Goal: Task Accomplishment & Management: Complete application form

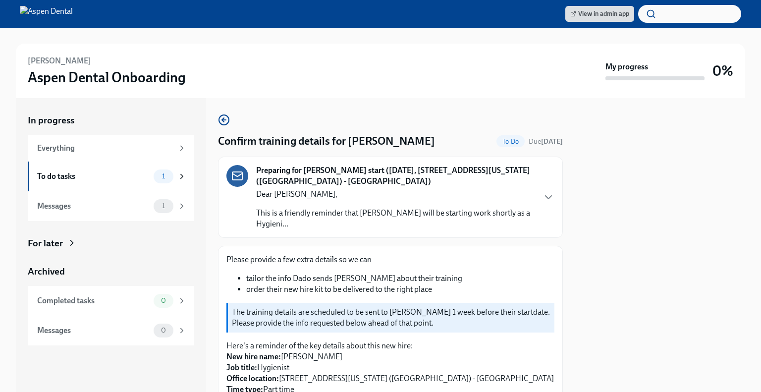
drag, startPoint x: 408, startPoint y: 121, endPoint x: 410, endPoint y: 142, distance: 20.9
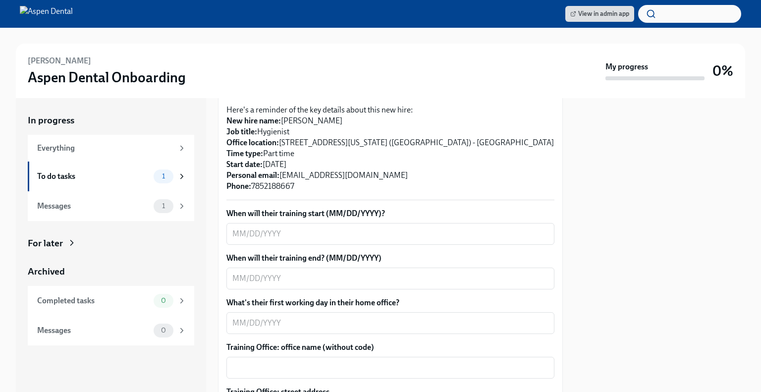
scroll to position [237, 0]
click at [331, 228] on textarea "When will their training start (MM/DD/YYYY)?" at bounding box center [390, 233] width 316 height 12
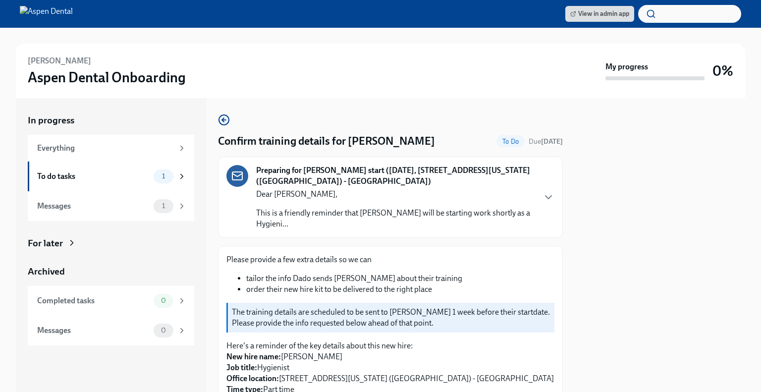
scroll to position [189, 0]
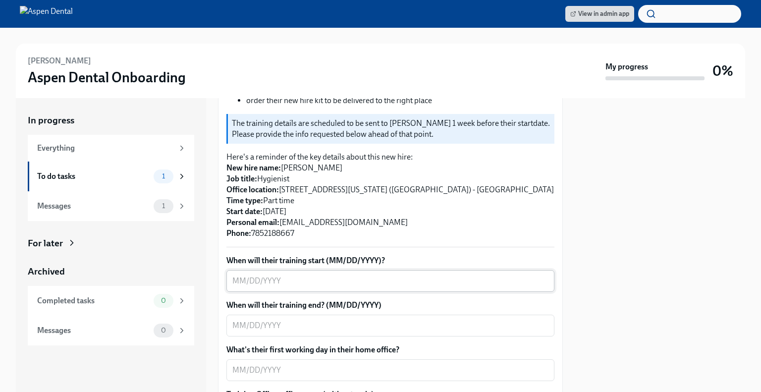
click at [392, 276] on textarea "When will their training start (MM/DD/YYYY)?" at bounding box center [390, 281] width 316 height 12
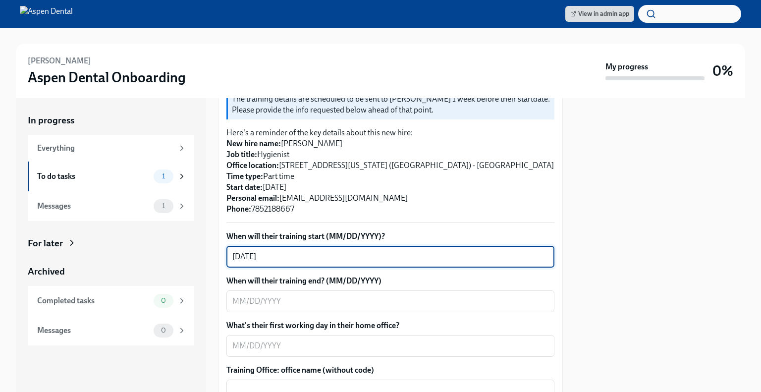
scroll to position [212, 0]
type textarea "[DATE]"
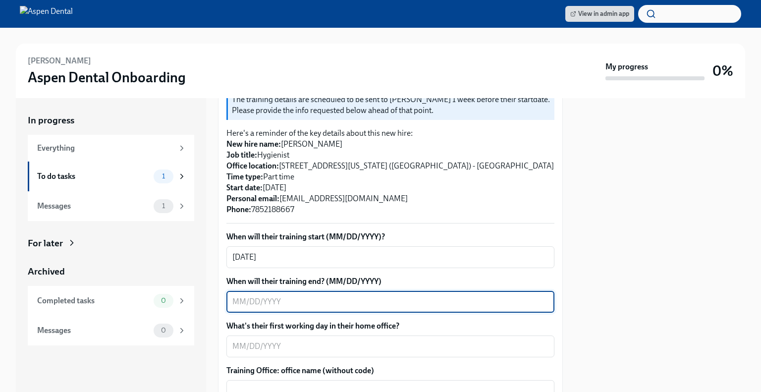
click at [317, 302] on textarea "When will their training end? (MM/DD/YYYY)" at bounding box center [390, 302] width 316 height 12
type textarea "[DATE]"
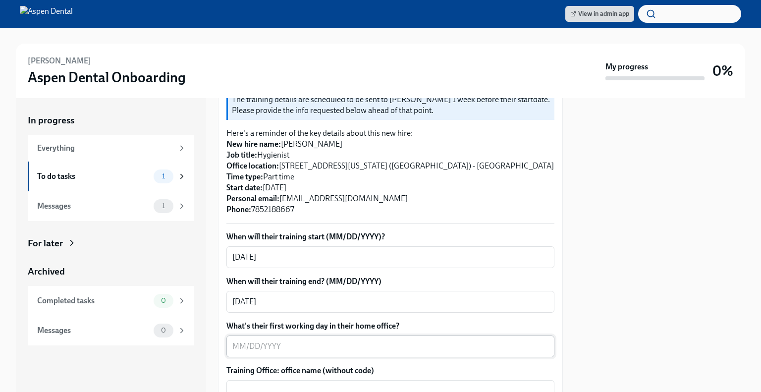
click at [457, 348] on textarea "What's their first working day in their home office?" at bounding box center [390, 346] width 316 height 12
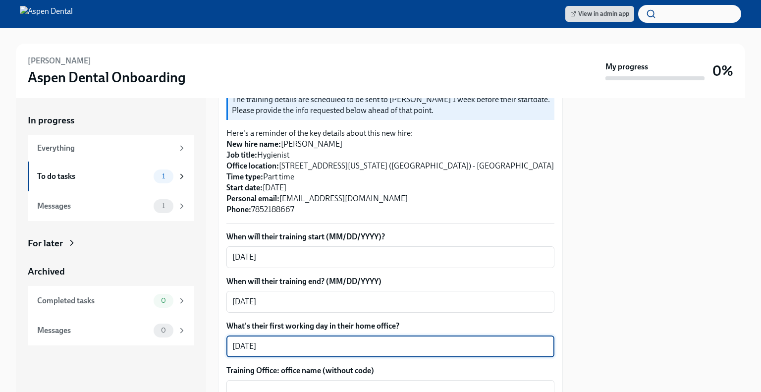
type textarea "[DATE]"
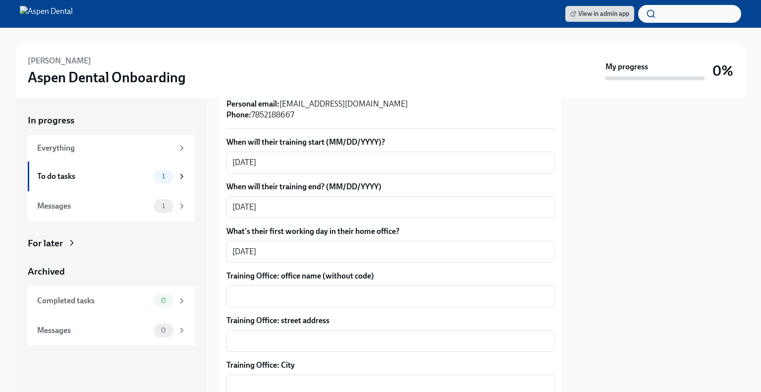
scroll to position [347, 0]
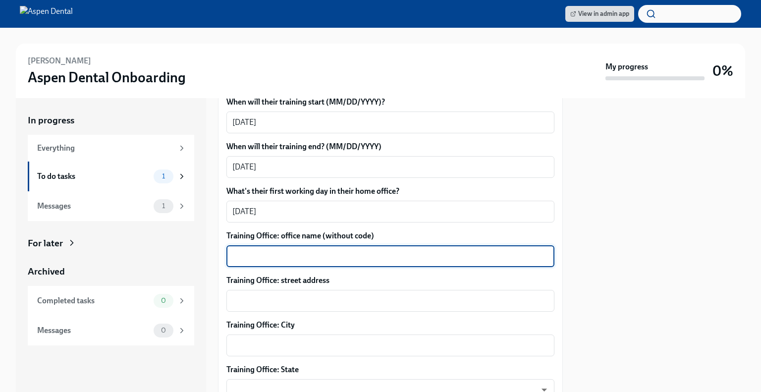
click at [396, 257] on textarea "Training Office: office name (without code)" at bounding box center [390, 256] width 316 height 12
type textarea "[GEOGRAPHIC_DATA], [GEOGRAPHIC_DATA]"
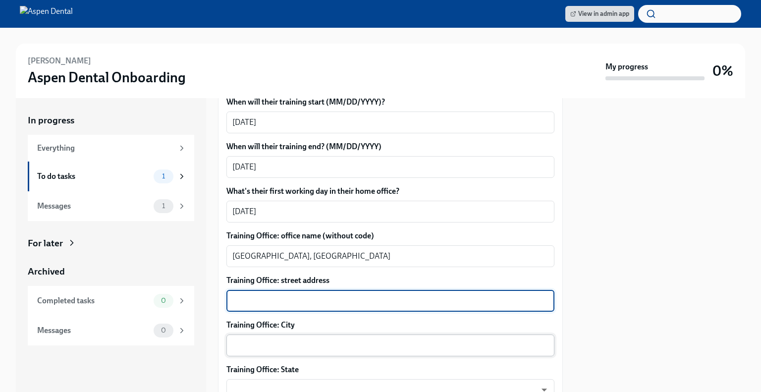
paste textarea "[STREET_ADDRESS][PERSON_NAME]"
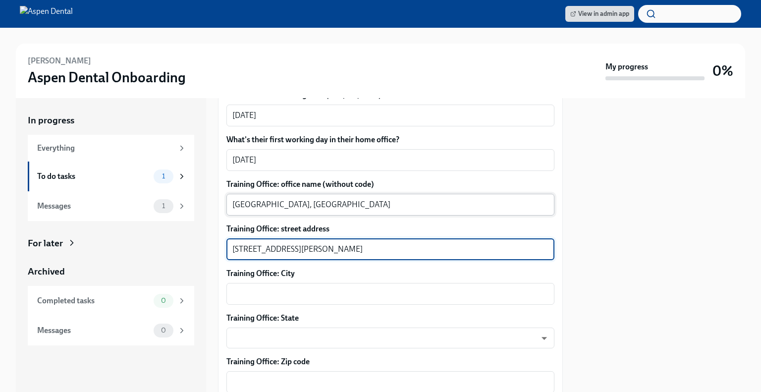
scroll to position [399, 0]
type textarea "[STREET_ADDRESS][PERSON_NAME]"
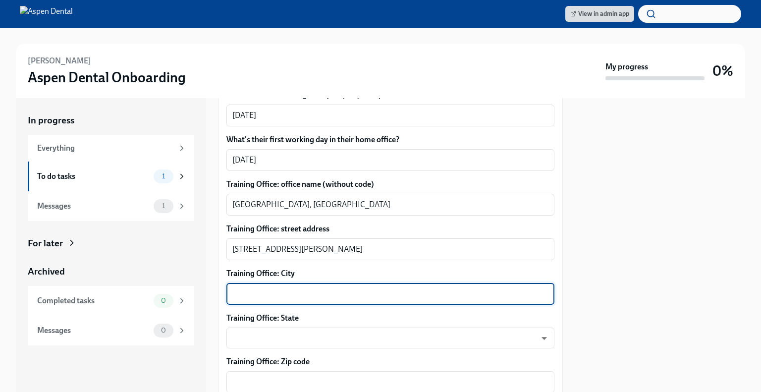
click at [339, 290] on textarea "Training Office: City" at bounding box center [390, 294] width 316 height 12
type textarea "[GEOGRAPHIC_DATA]"
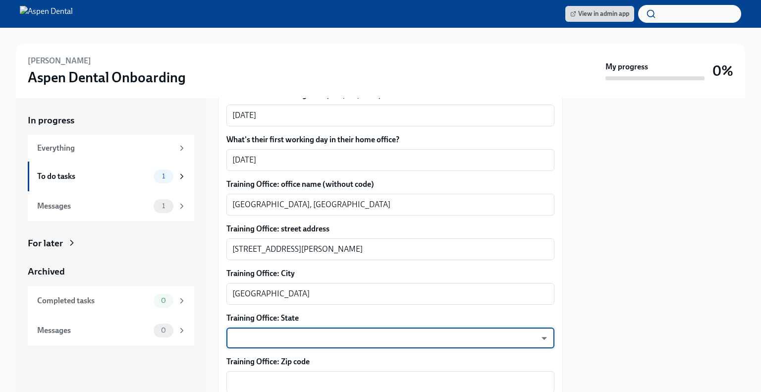
click at [377, 332] on body "View in admin app [PERSON_NAME] Aspen Dental Onboarding My progress 0% In progr…" at bounding box center [380, 196] width 761 height 392
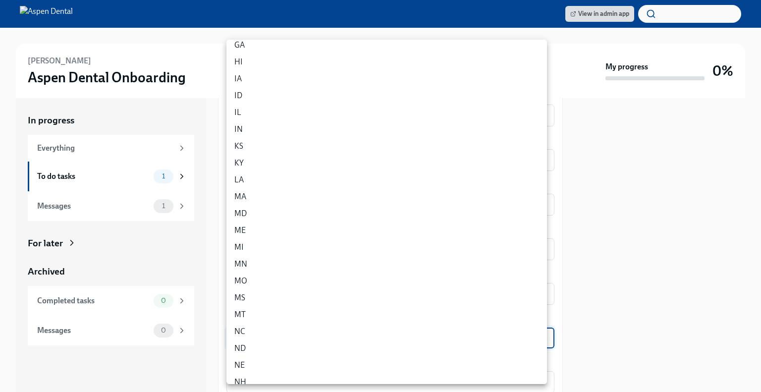
scroll to position [190, 0]
click at [245, 110] on li "KS" at bounding box center [386, 114] width 320 height 17
type input "yoDzWIZB8"
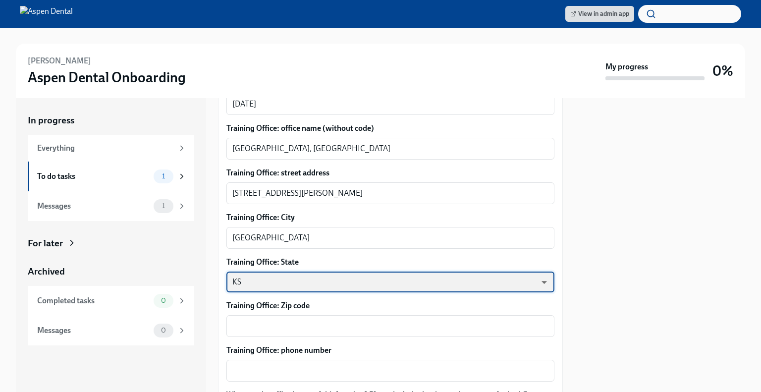
scroll to position [456, 0]
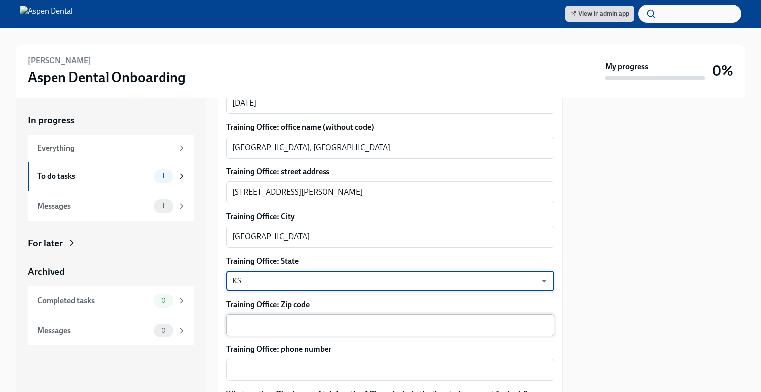
click at [294, 321] on textarea "Training Office: Zip code" at bounding box center [390, 325] width 316 height 12
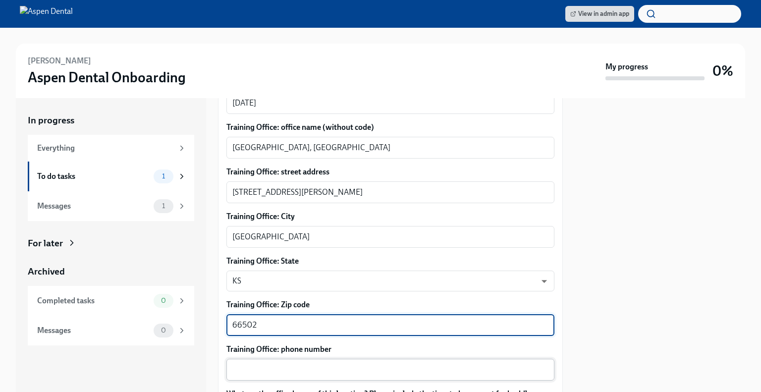
type textarea "66502"
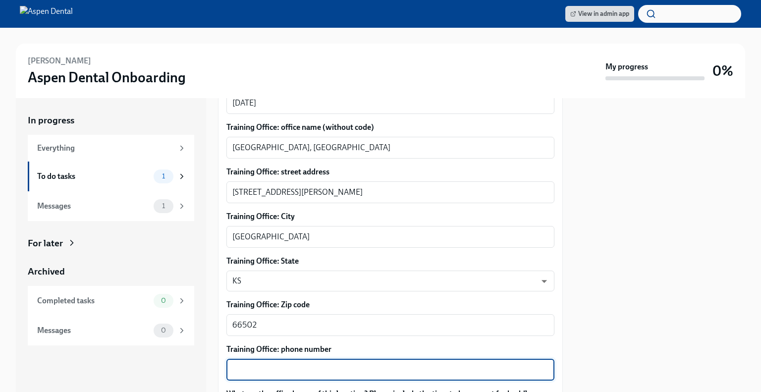
click at [308, 365] on textarea "Training Office: phone number" at bounding box center [390, 369] width 316 height 12
paste textarea "[PHONE_NUMBER]"
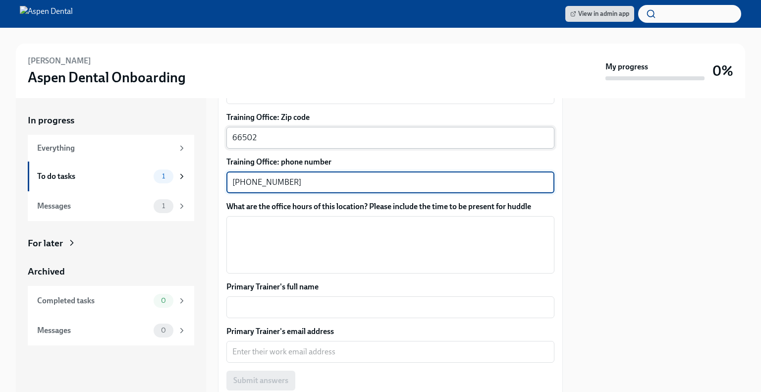
scroll to position [644, 0]
type textarea "[PHONE_NUMBER]"
click at [321, 221] on textarea "What are the office hours of this location? Please include the time to be prese…" at bounding box center [390, 244] width 316 height 48
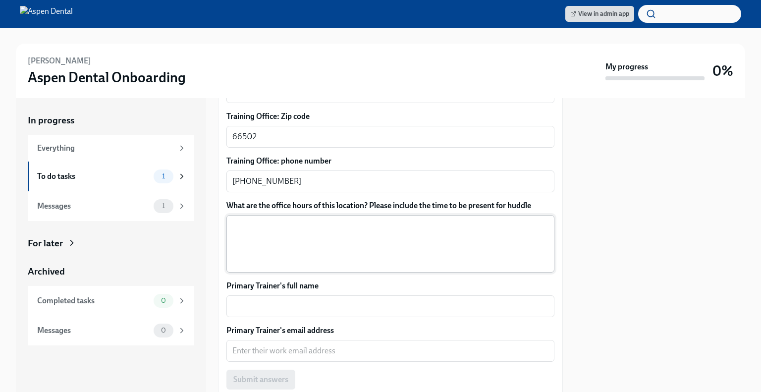
click at [416, 221] on textarea "What are the office hours of this location? Please include the time to be prese…" at bounding box center [390, 244] width 316 height 48
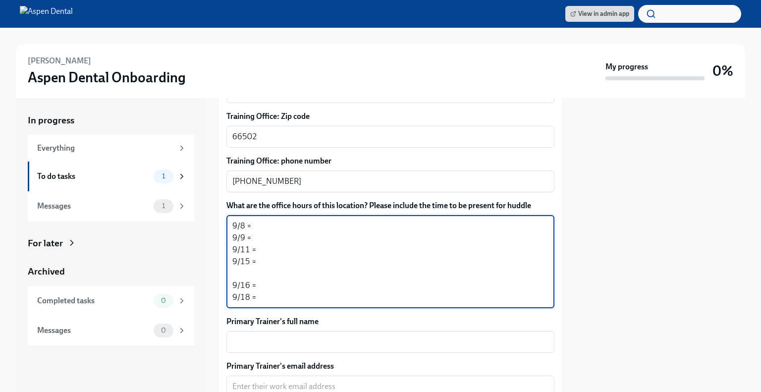
click at [264, 227] on textarea "9/8 = 9/9 = 9/11 = 9/15 = 9/16 = 9/18 =" at bounding box center [390, 261] width 316 height 83
click at [264, 234] on textarea "9/8 = 8am - 5:30pm [DATE] = 9/11 = 9/15 = 9/16 = 9/18 =" at bounding box center [390, 261] width 316 height 83
click at [264, 253] on textarea "9/8 = 8am - 5:30pm [DATE] = 8am - 5:30pm [DATE] = 9/15 = 9/16 = 9/18 =" at bounding box center [390, 261] width 316 height 83
click at [280, 257] on textarea "9/8 = 8am - 5:30pm [DATE] = 8am - 5:30pm [DATE] = 9am - 7pm [DATE] = 9/16 = 9/1…" at bounding box center [390, 261] width 316 height 83
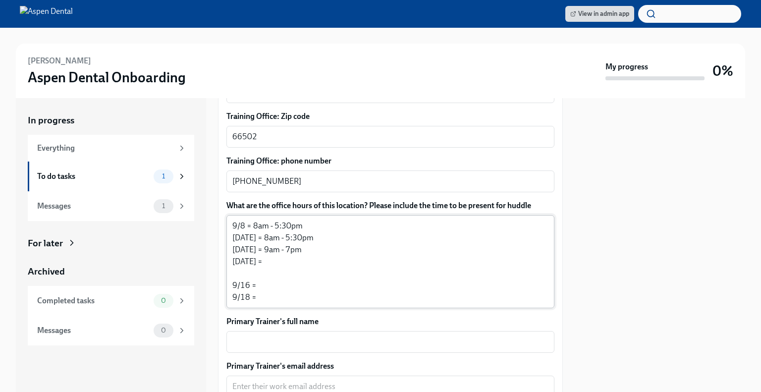
click at [290, 262] on textarea "9/8 = 8am - 5:30pm [DATE] = 8am - 5:30pm [DATE] = 9am - 7pm [DATE] = 9/16 = 9/1…" at bounding box center [390, 261] width 316 height 83
click at [262, 260] on textarea "9/8 = 8am - 5:30pm [DATE] = 8am - 5:30pm [DATE] = 9am - 7pm [DATE] = 9am - 7pm …" at bounding box center [390, 261] width 316 height 83
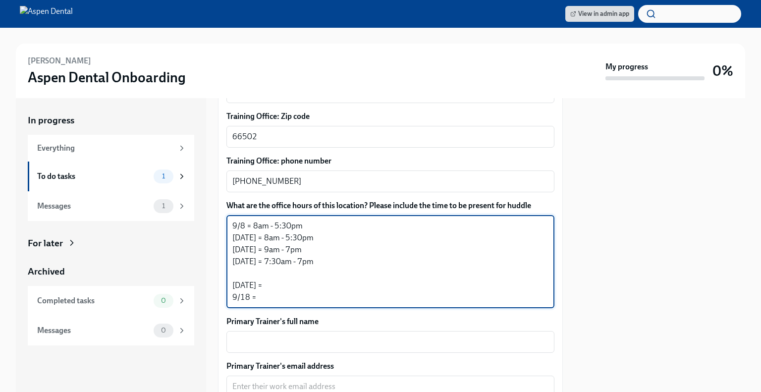
click at [295, 259] on textarea "9/8 = 8am - 5:30pm [DATE] = 8am - 5:30pm [DATE] = 9am - 7pm [DATE] = 7:30am - 7…" at bounding box center [390, 261] width 316 height 83
click at [276, 260] on textarea "9/8 = 8am - 5:30pm [DATE] = 8am - 5:30pm [DATE] = 9am - 7pm [DATE] = 7:30am - 5…" at bounding box center [390, 261] width 316 height 83
click at [273, 283] on textarea "9/8 = 8am - 5:30pm [DATE] = 8am - 5:30pm [DATE] = 9am - 7pm [DATE] = 8am - 5:30…" at bounding box center [390, 261] width 316 height 83
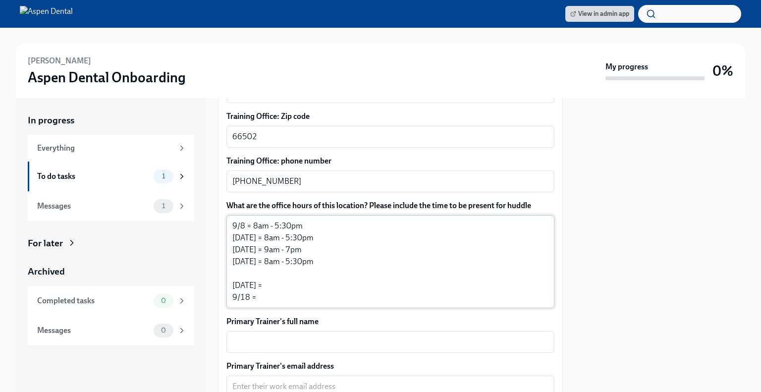
click at [321, 287] on textarea "9/8 = 8am - 5:30pm [DATE] = 8am - 5:30pm [DATE] = 9am - 7pm [DATE] = 8am - 5:30…" at bounding box center [390, 261] width 316 height 83
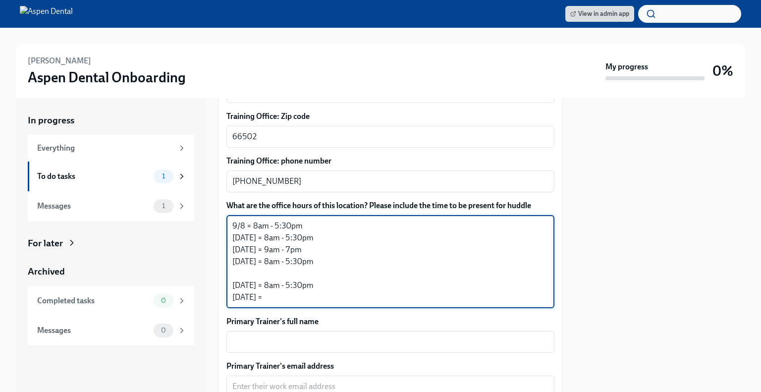
click at [298, 298] on textarea "9/8 = 8am - 5:30pm [DATE] = 8am - 5:30pm [DATE] = 9am - 7pm [DATE] = 8am - 5:30…" at bounding box center [390, 261] width 316 height 83
drag, startPoint x: 298, startPoint y: 298, endPoint x: 216, endPoint y: 211, distance: 118.7
click at [216, 211] on div "In progress Everything To do tasks 1 Messages 1 For later Archived Completed ta…" at bounding box center [380, 245] width 729 height 294
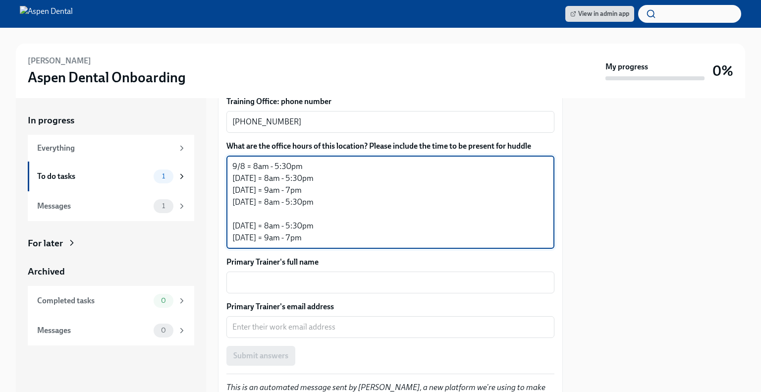
scroll to position [704, 0]
type textarea "9/8 = 8am - 5:30pm [DATE] = 8am - 5:30pm [DATE] = 9am - 7pm [DATE] = 8am - 5:30…"
click at [321, 287] on textarea "Primary Trainer's full name" at bounding box center [390, 282] width 316 height 12
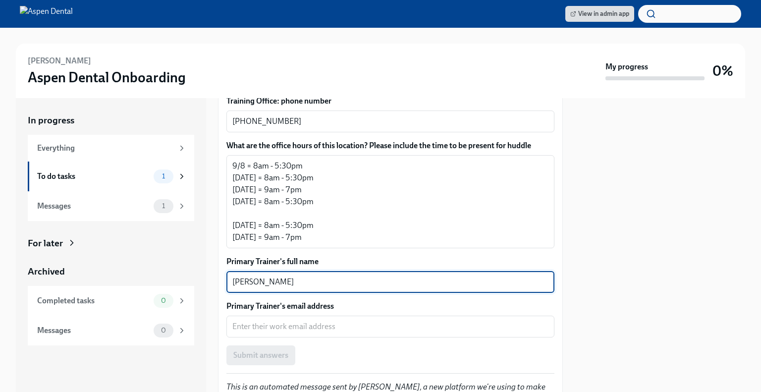
type textarea "[PERSON_NAME]"
click at [318, 329] on textarea "Primary Trainer's email address" at bounding box center [390, 326] width 316 height 12
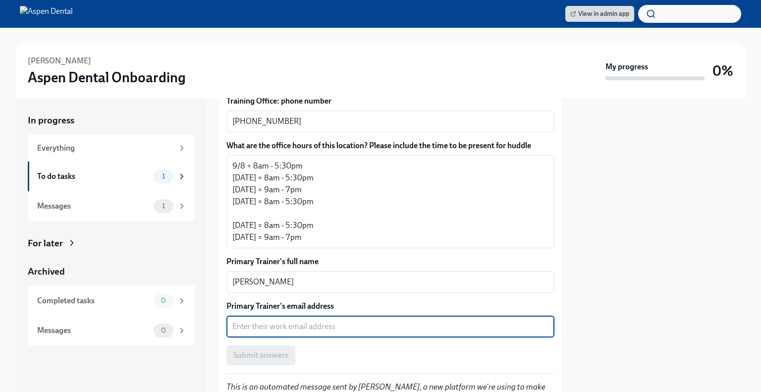
paste textarea "[PERSON_NAME][EMAIL_ADDRESS][PERSON_NAME][DOMAIN_NAME]"
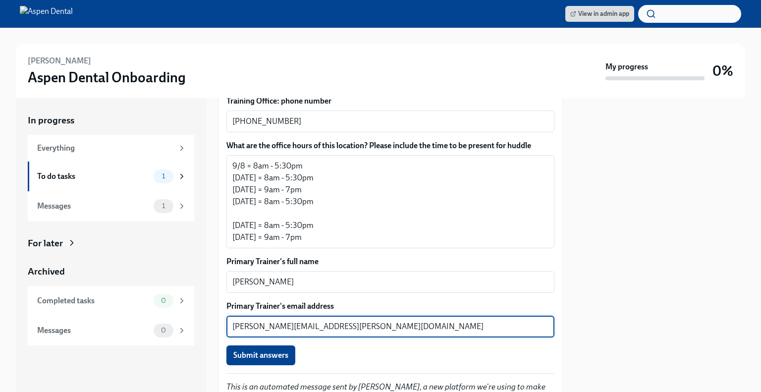
scroll to position [765, 0]
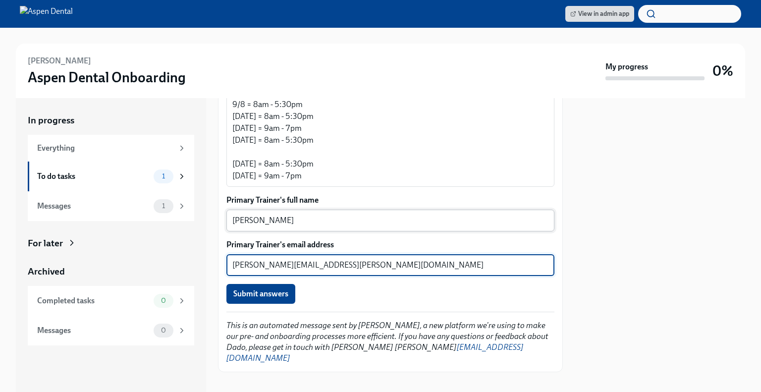
click at [321, 221] on textarea "[PERSON_NAME]" at bounding box center [390, 220] width 316 height 12
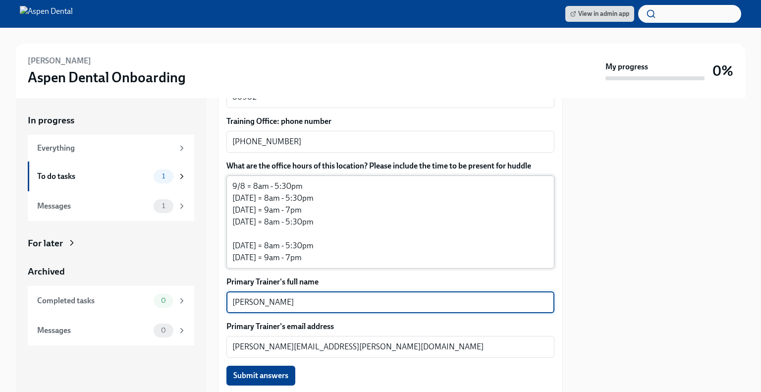
scroll to position [684, 0]
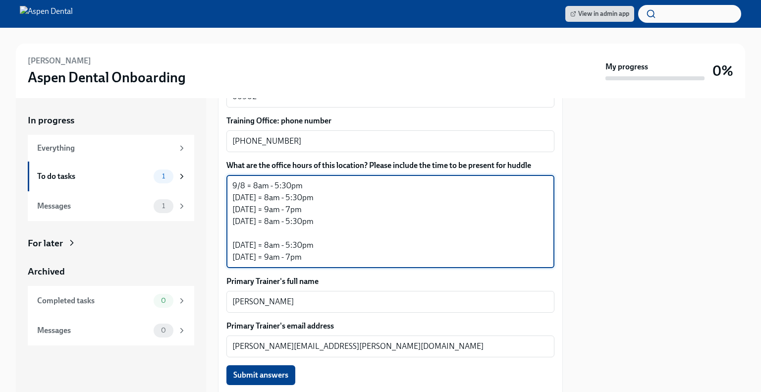
drag, startPoint x: 309, startPoint y: 255, endPoint x: 216, endPoint y: 169, distance: 127.5
click at [216, 169] on div "In progress Everything To do tasks 1 Messages 1 For later Archived Completed ta…" at bounding box center [380, 245] width 729 height 294
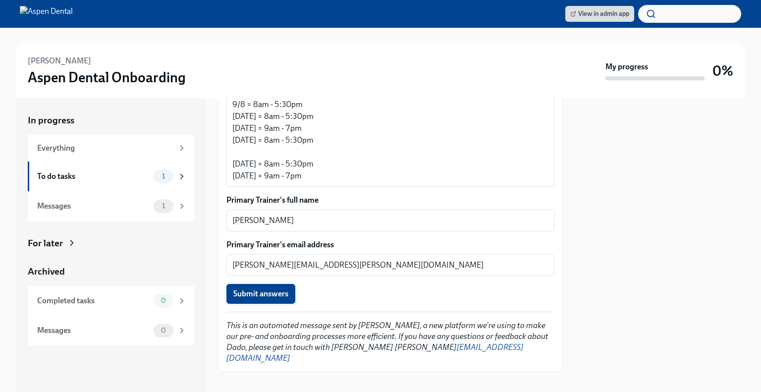
click at [259, 287] on button "Submit answers" at bounding box center [260, 294] width 69 height 20
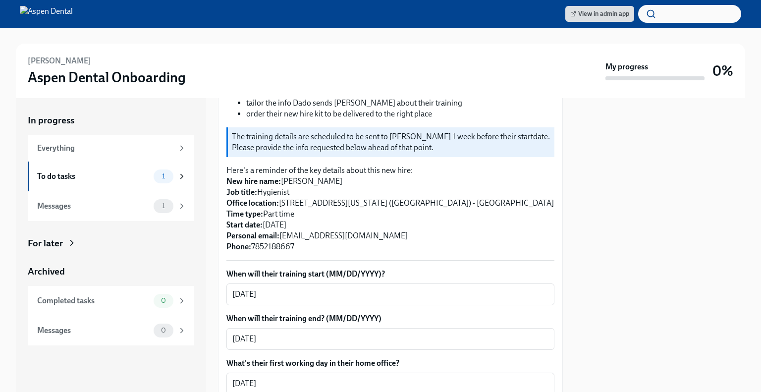
scroll to position [175, 0]
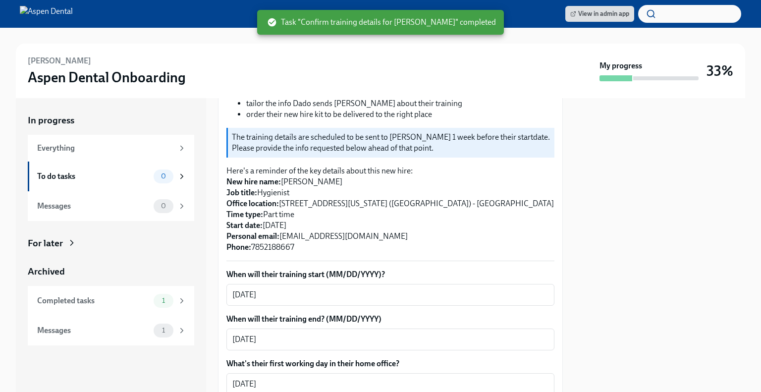
type textarea "[PERSON_NAME][EMAIL_ADDRESS][PERSON_NAME][DOMAIN_NAME]"
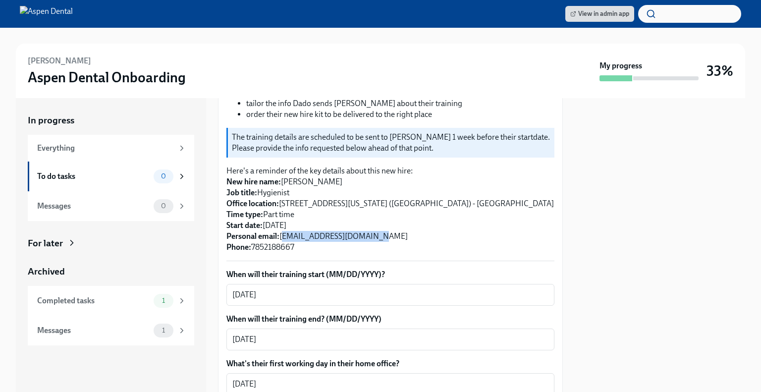
drag, startPoint x: 379, startPoint y: 237, endPoint x: 283, endPoint y: 234, distance: 96.1
click at [283, 234] on p "Here's a reminder of the key details about this new hire: New hire name: [PERSO…" at bounding box center [390, 208] width 328 height 87
copy p "[EMAIL_ADDRESS][DOMAIN_NAME]"
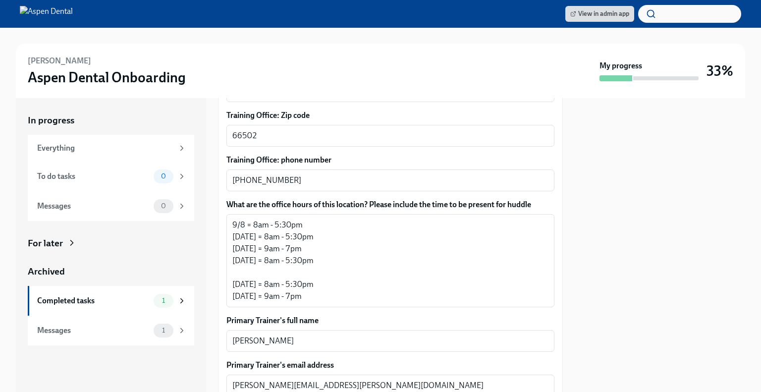
scroll to position [645, 0]
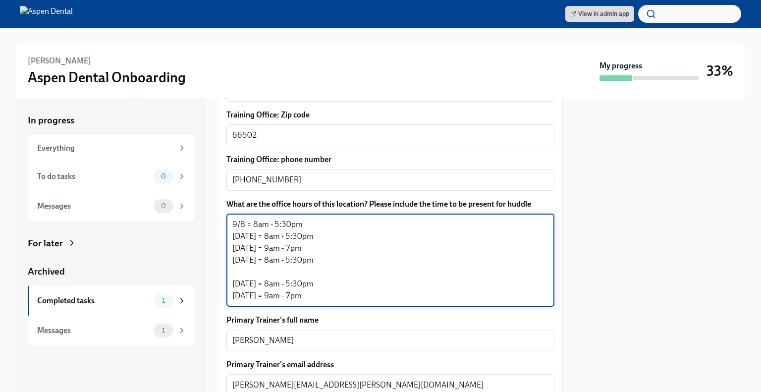
drag, startPoint x: 311, startPoint y: 296, endPoint x: 229, endPoint y: 220, distance: 111.4
click at [229, 220] on div "9/8 = 8am - 5:30pm 9/9 = 8am - 5:30pm 9/11 = 9am - 7pm 9/15 = 8am - 5:30pm 9/16…" at bounding box center [390, 259] width 328 height 93
